Goal: Task Accomplishment & Management: Use online tool/utility

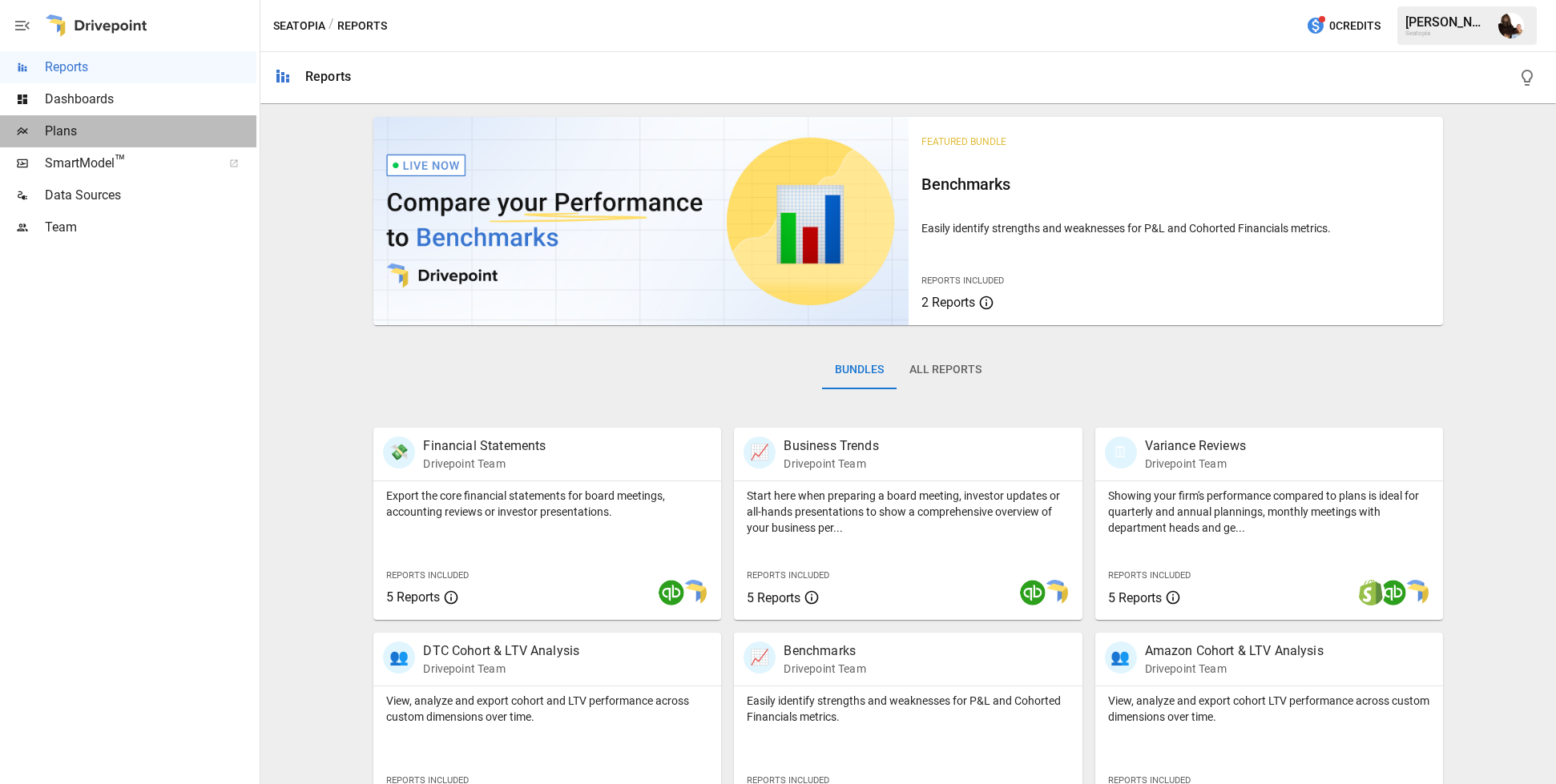
click at [113, 134] on span "Plans" at bounding box center [150, 131] width 211 height 19
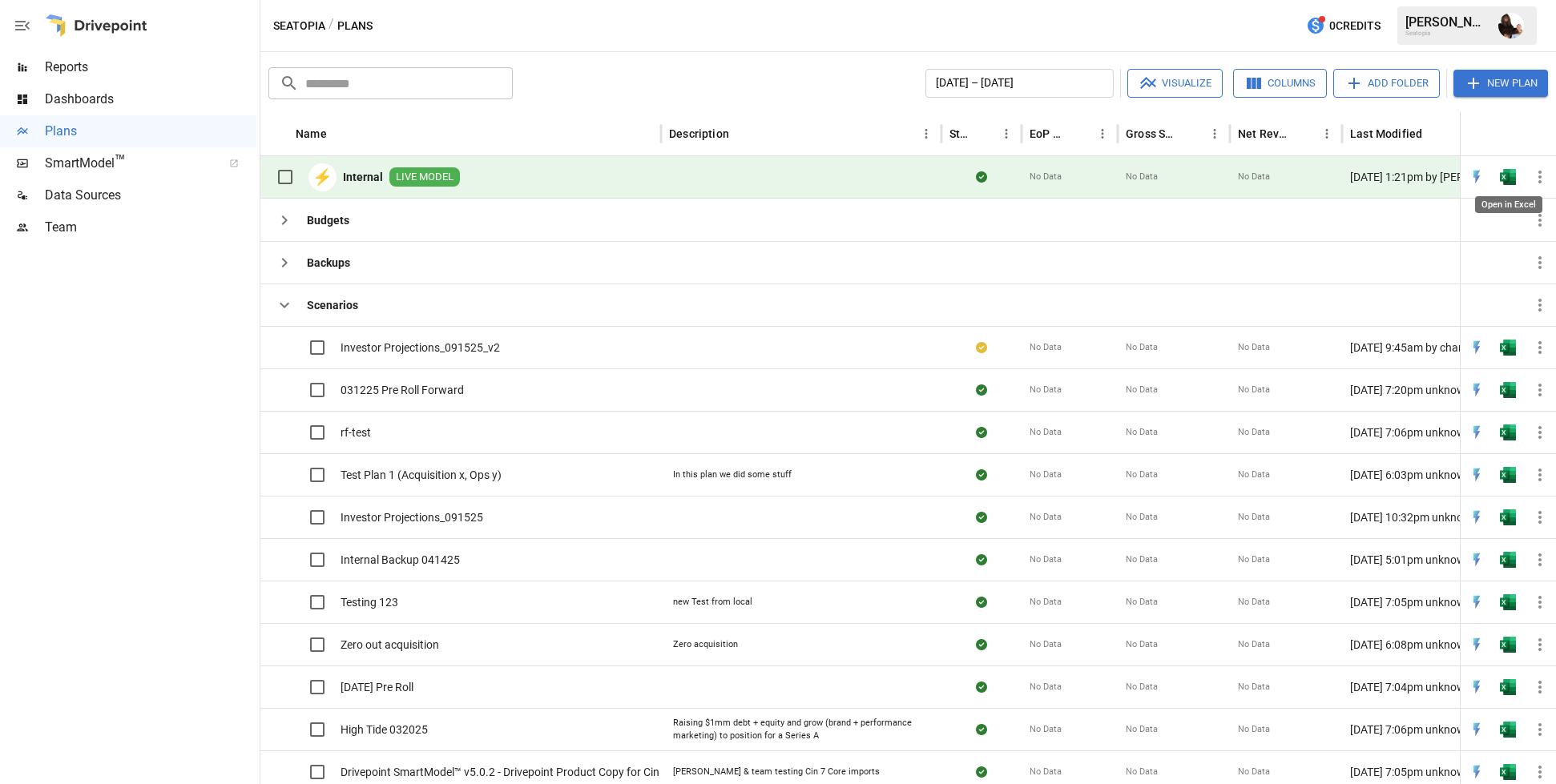
click at [1502, 183] on img "Open in Excel" at bounding box center [1508, 177] width 16 height 16
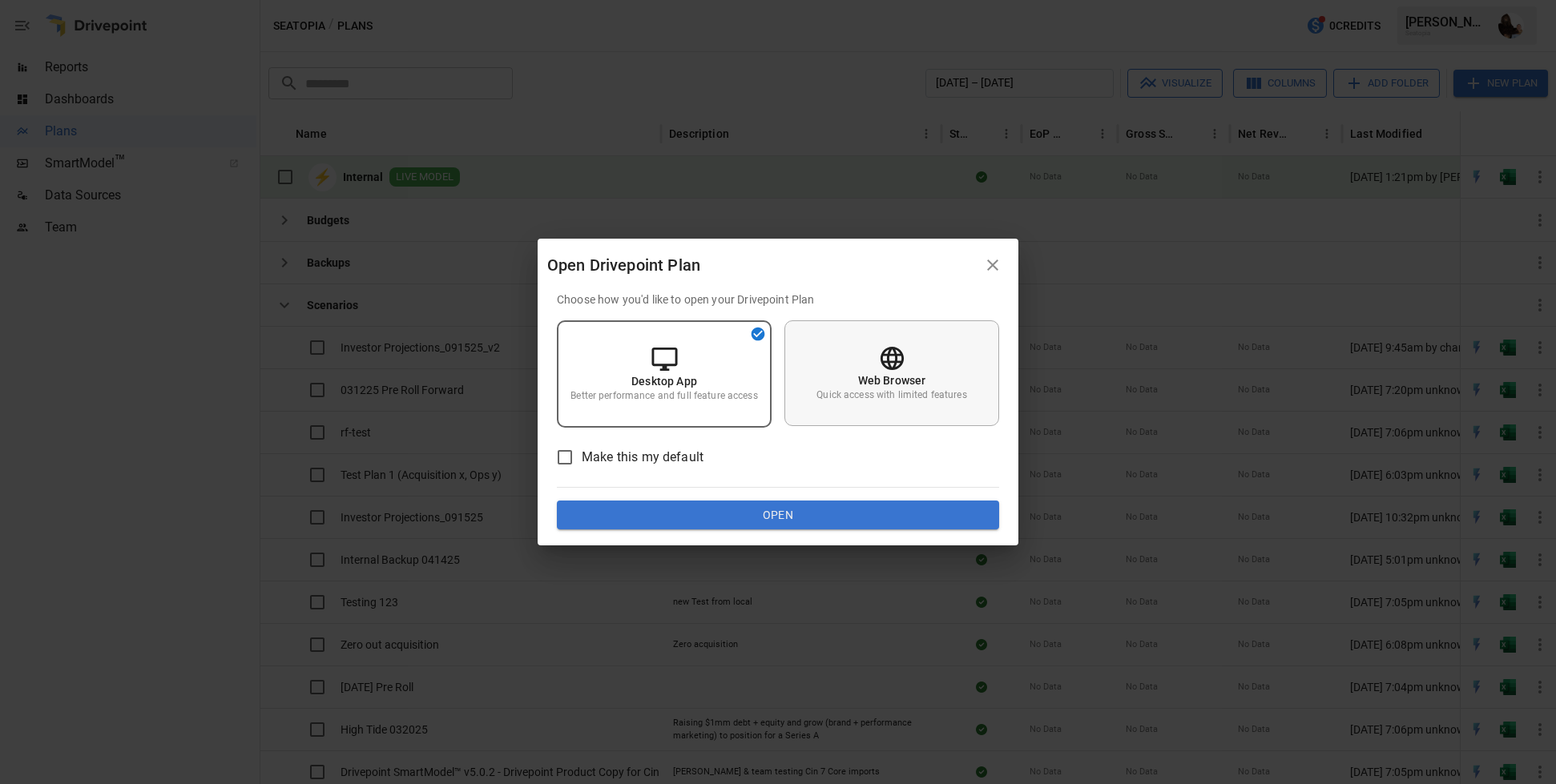
click at [846, 385] on div "Web Browser Quick access with limited features" at bounding box center [892, 373] width 215 height 106
click at [741, 499] on div "Choose how you'd like to open your Drivepoint Plan Desktop App Better performan…" at bounding box center [778, 411] width 442 height 238
click at [735, 512] on button "Open" at bounding box center [778, 515] width 442 height 29
